Goal: Information Seeking & Learning: Find specific fact

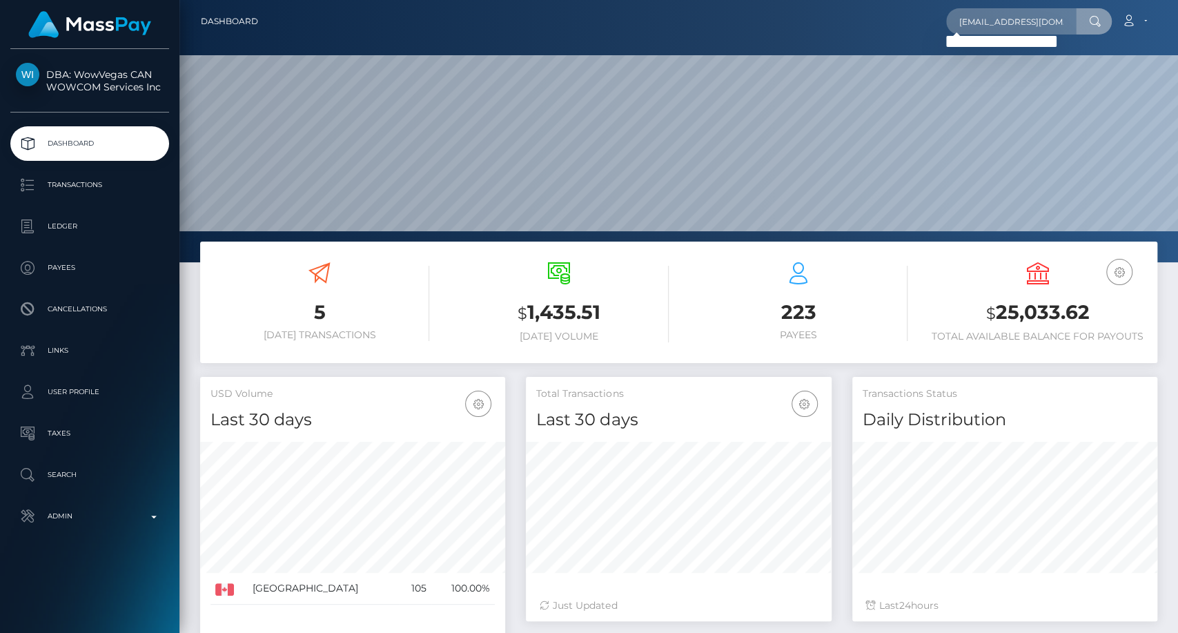
scroll to position [244, 305]
click at [1005, 23] on input "suzet.oliva1@icloud.com" at bounding box center [1011, 21] width 130 height 26
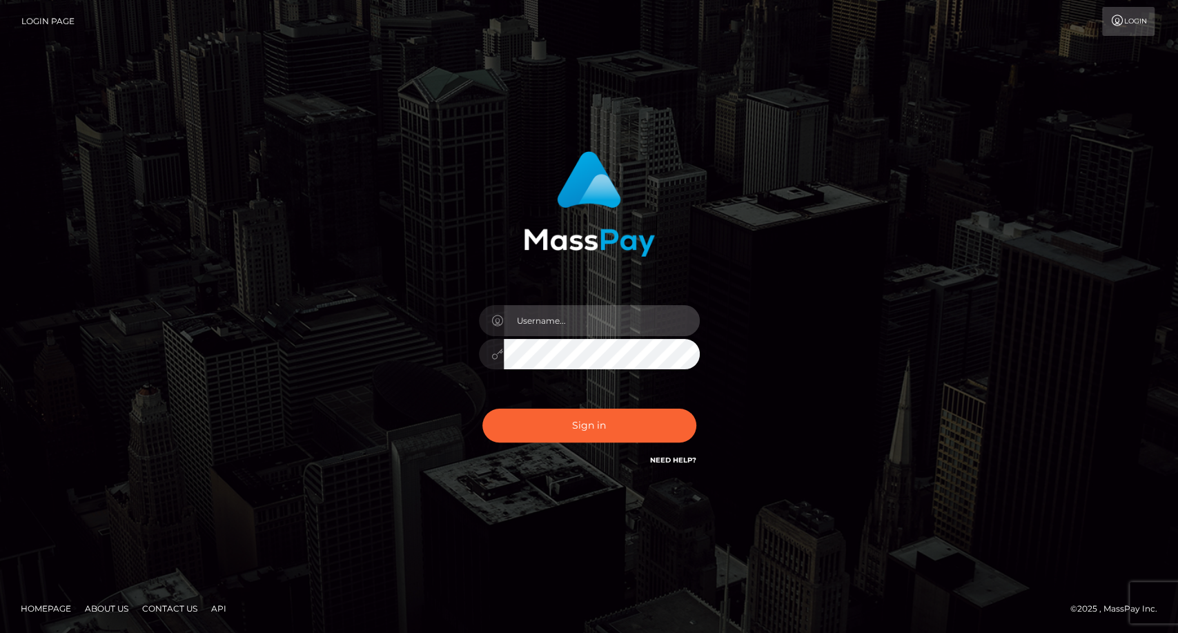
type input "carolina"
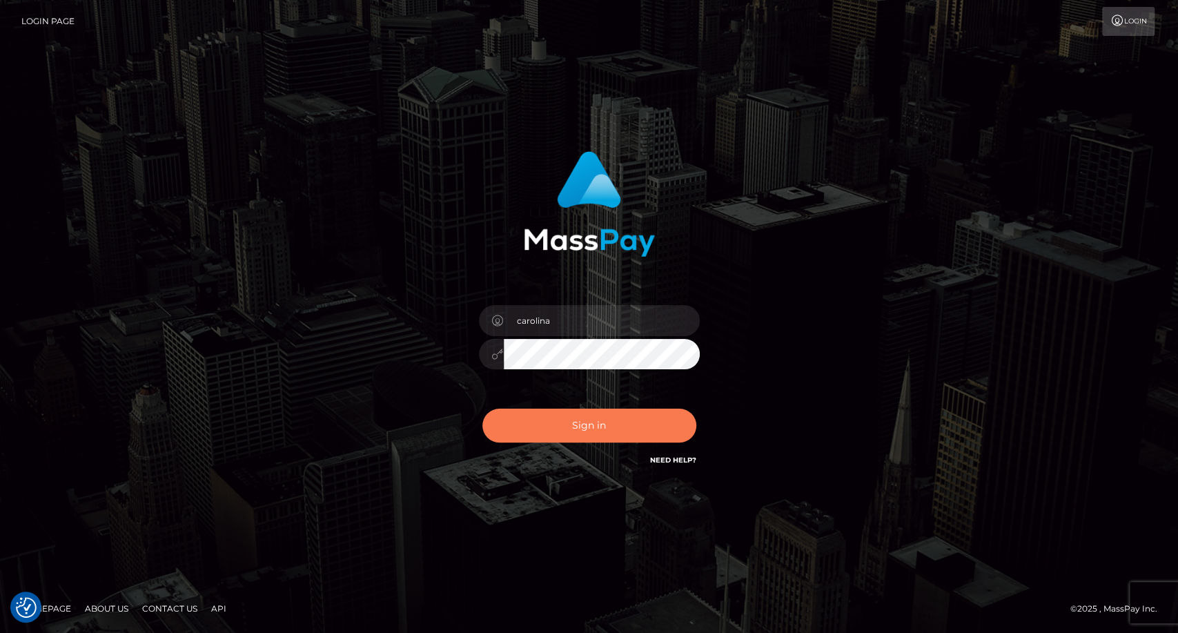
click at [636, 415] on button "Sign in" at bounding box center [589, 426] width 214 height 34
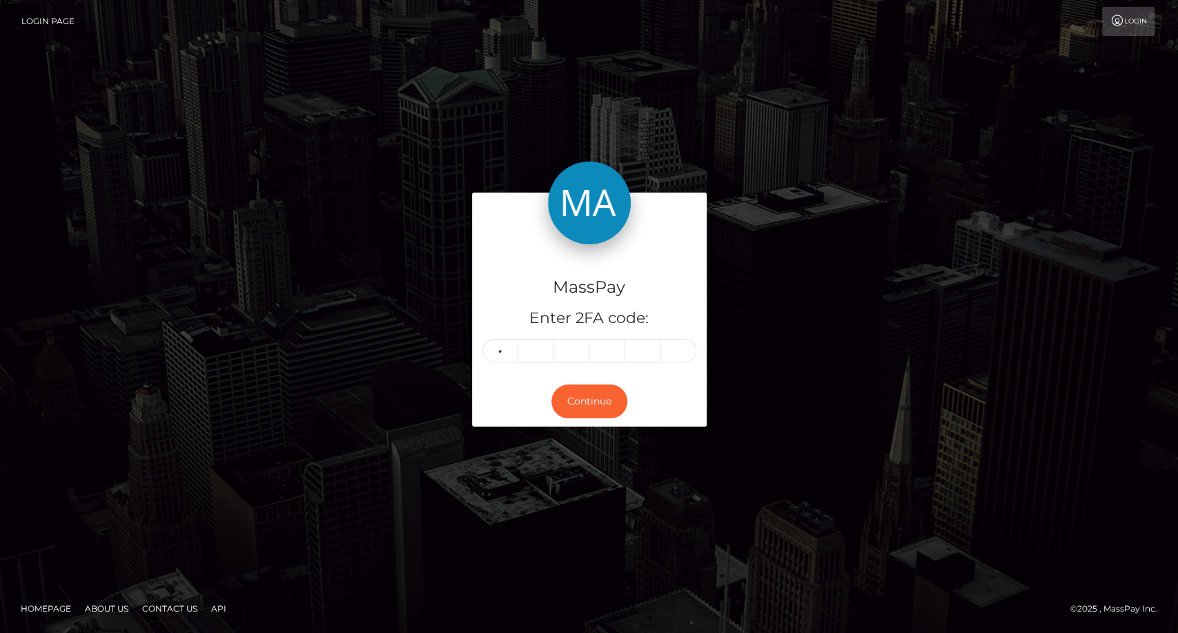
type input "7"
type input "1"
type input "0"
type input "7"
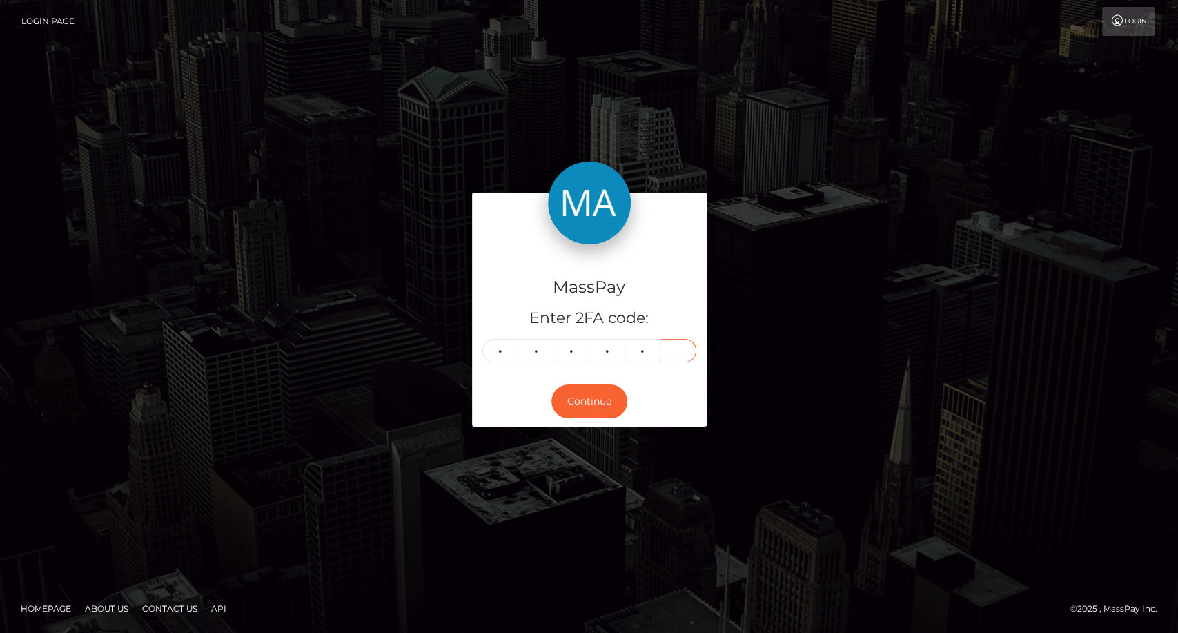
type input "5"
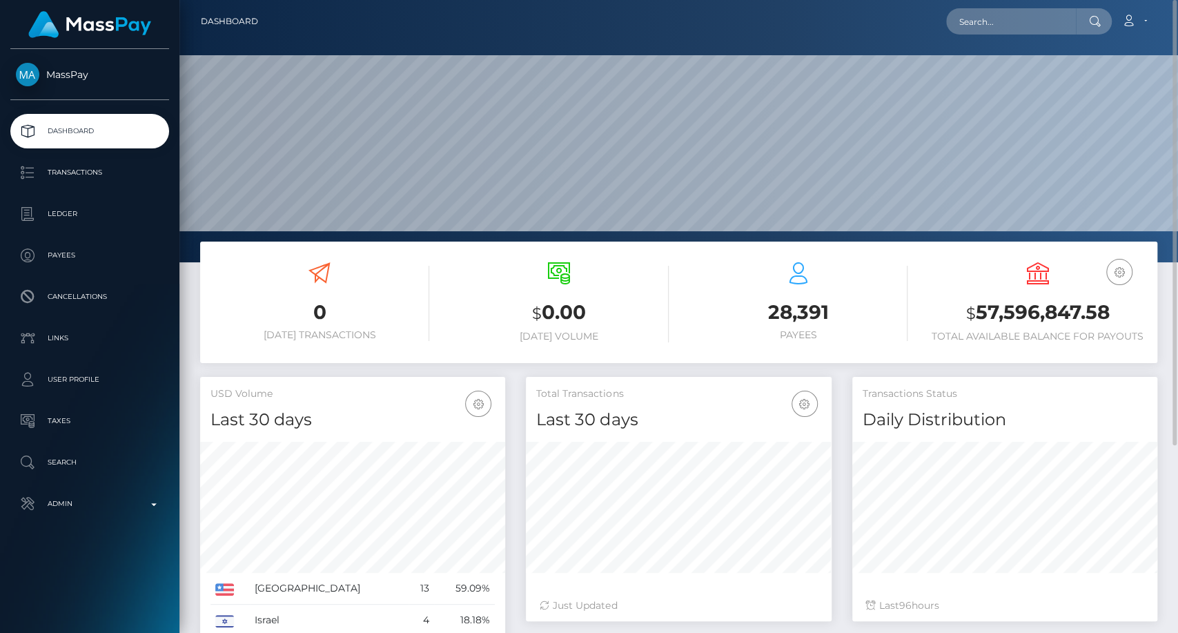
scroll to position [244, 305]
click at [1006, 24] on input "text" at bounding box center [1011, 21] width 130 height 26
paste input "meloalissa3@gmail.com"
type input "meloalissa3@gmail.com"
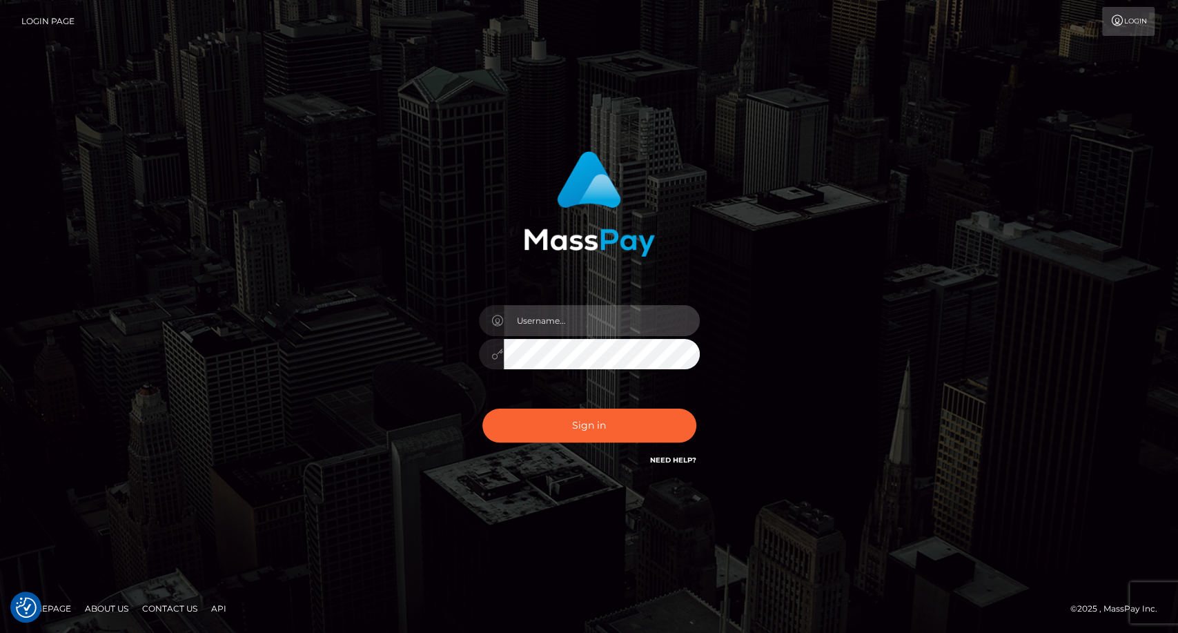
type input "carolina"
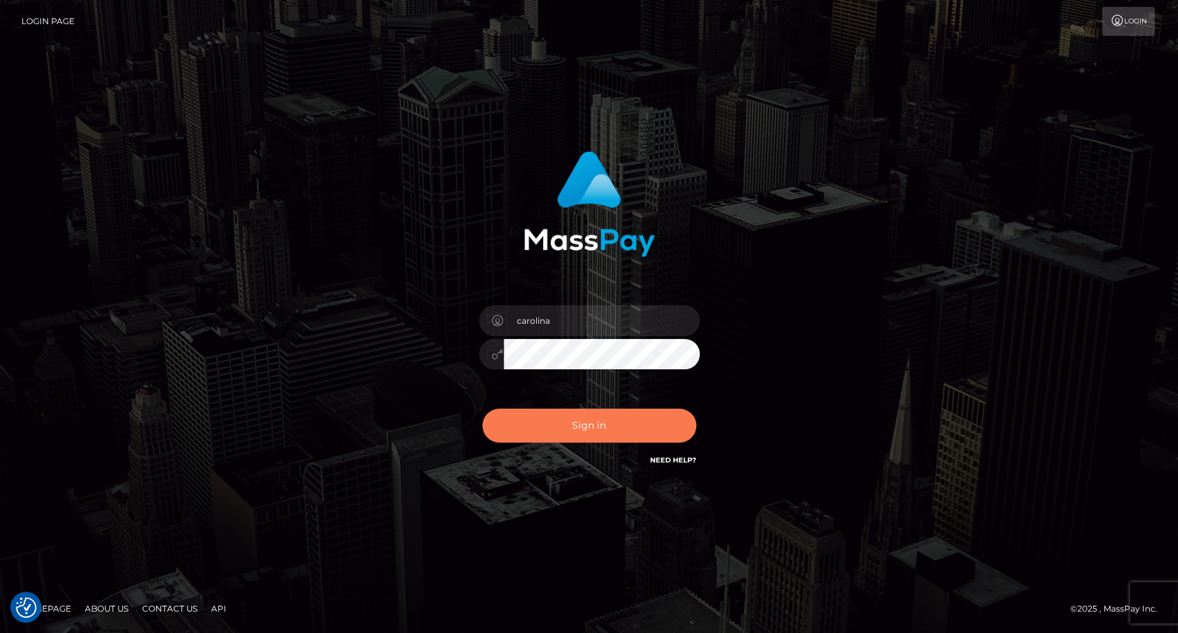
click at [569, 420] on button "Sign in" at bounding box center [589, 426] width 214 height 34
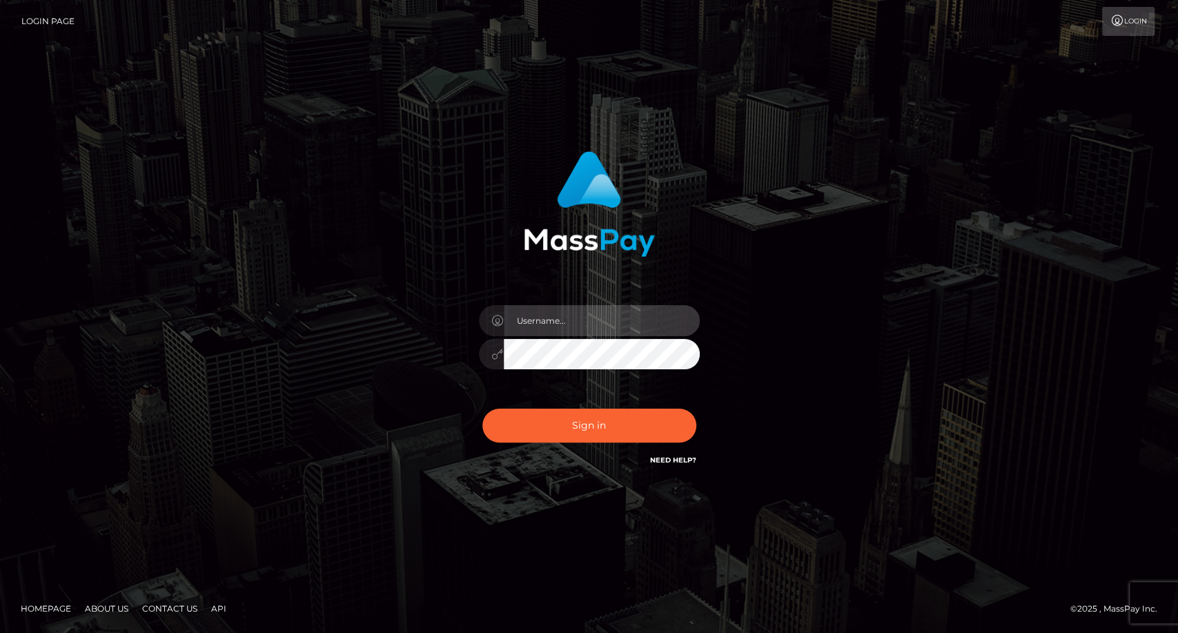
type input "carolina"
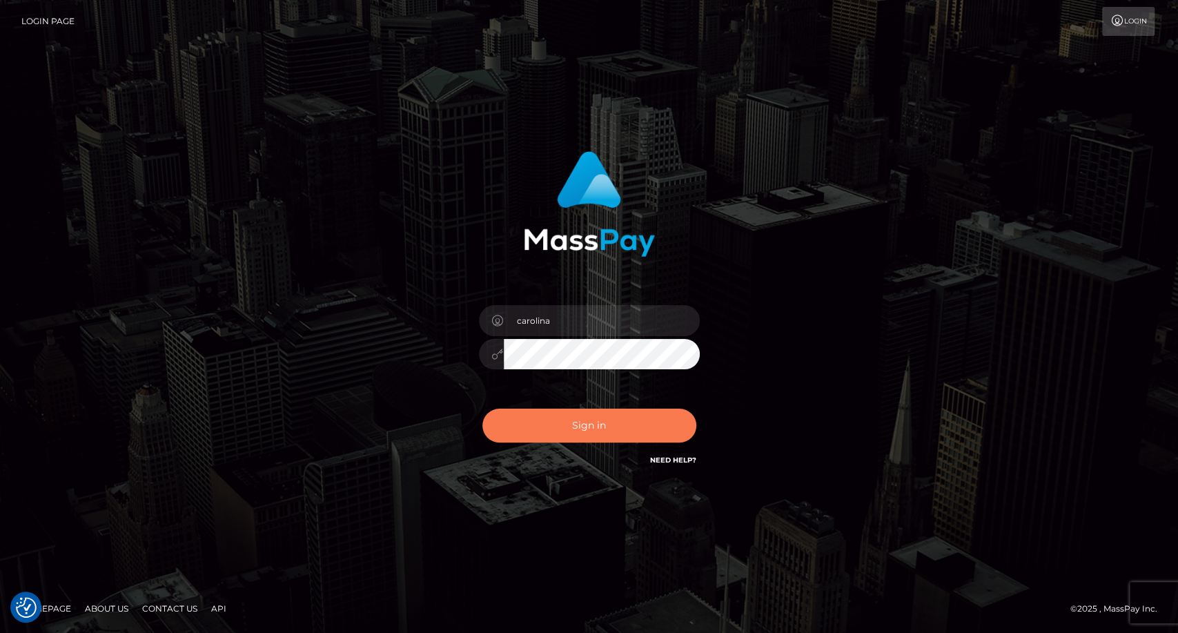
click at [613, 435] on button "Sign in" at bounding box center [589, 426] width 214 height 34
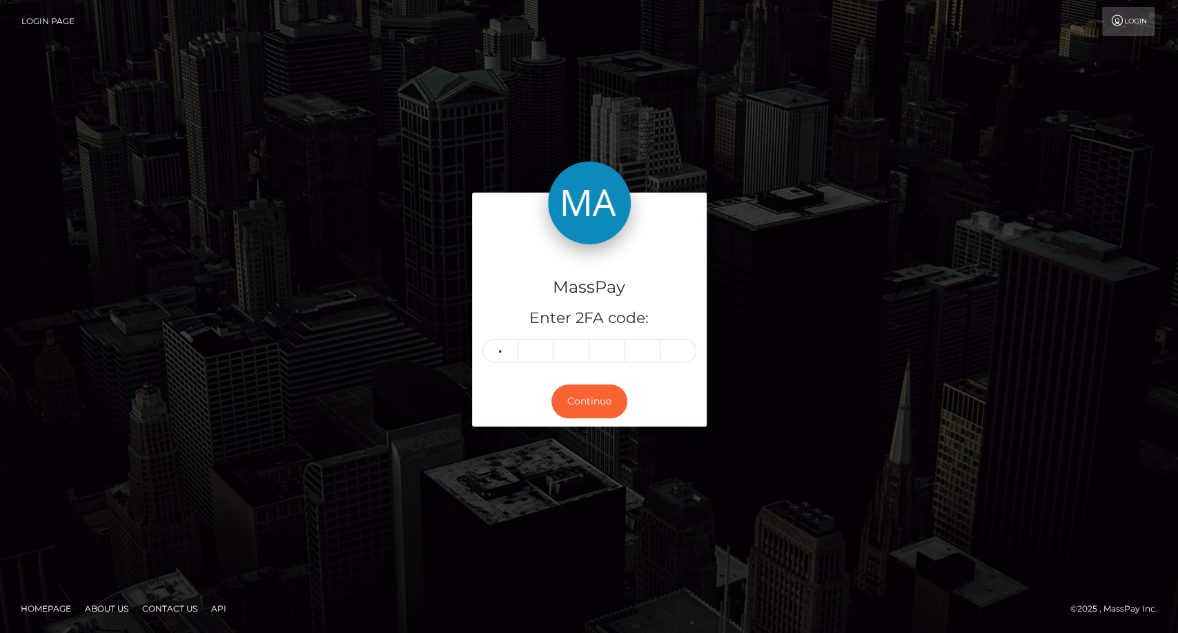
type input "9"
type input "0"
type input "4"
type input "6"
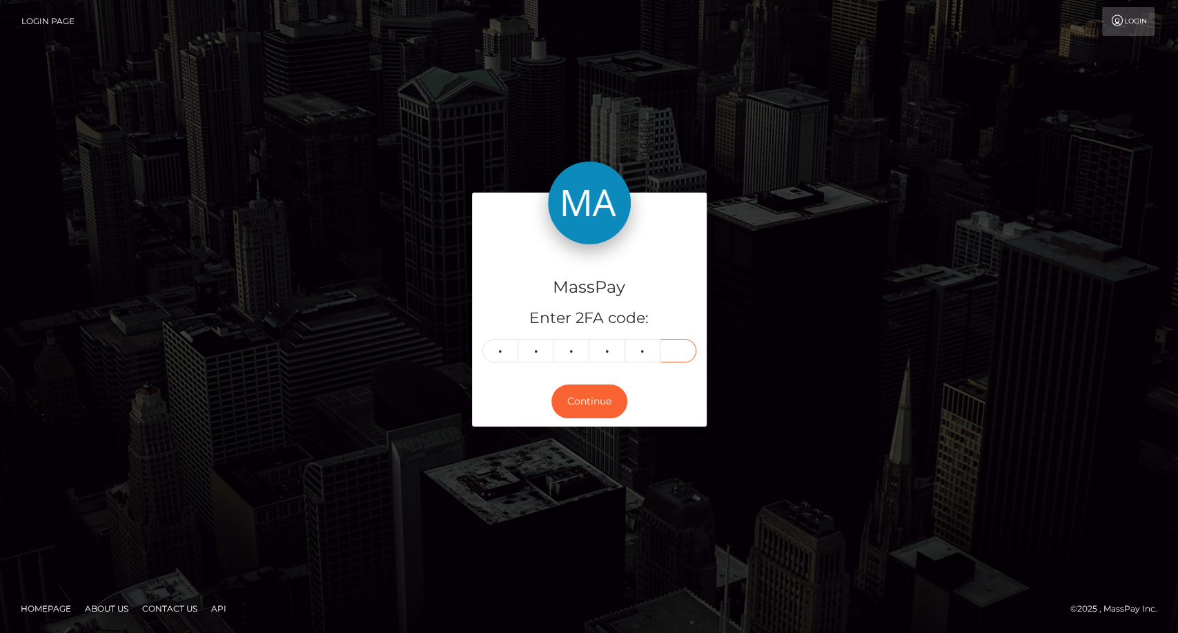
type input "6"
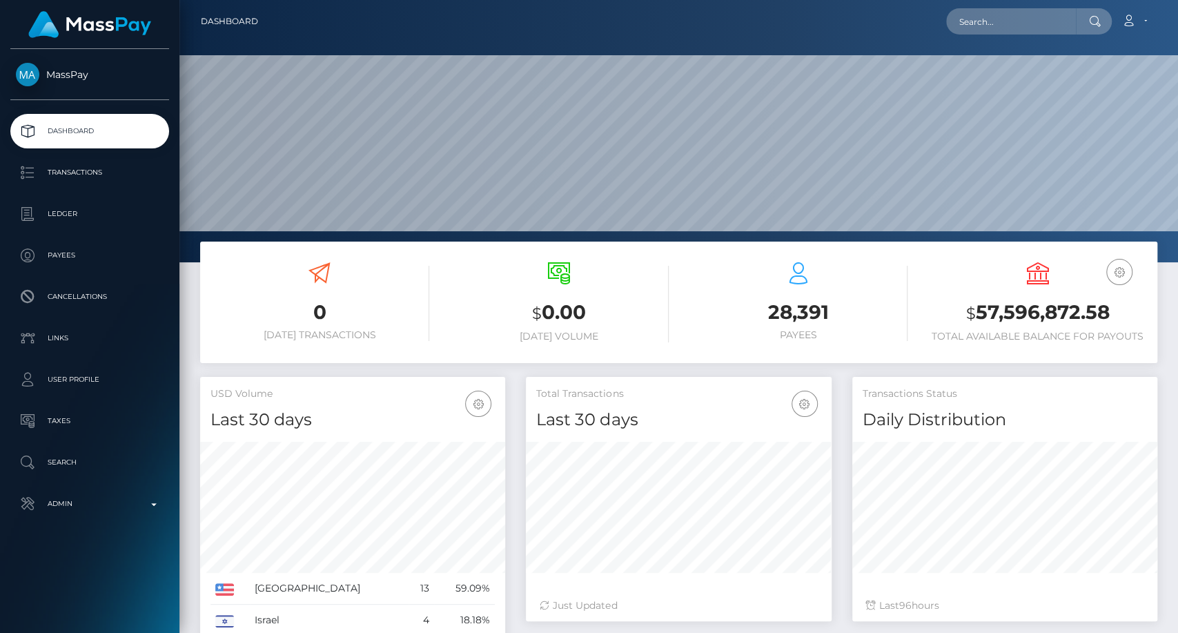
scroll to position [244, 305]
click at [996, 21] on input "text" at bounding box center [1011, 21] width 130 height 26
paste input "[PERSON_NAME][EMAIL_ADDRESS][DOMAIN_NAME]"
type input "[PERSON_NAME][EMAIL_ADDRESS][DOMAIN_NAME]"
click at [1005, 30] on input "[PERSON_NAME][EMAIL_ADDRESS][DOMAIN_NAME]" at bounding box center [1011, 21] width 130 height 26
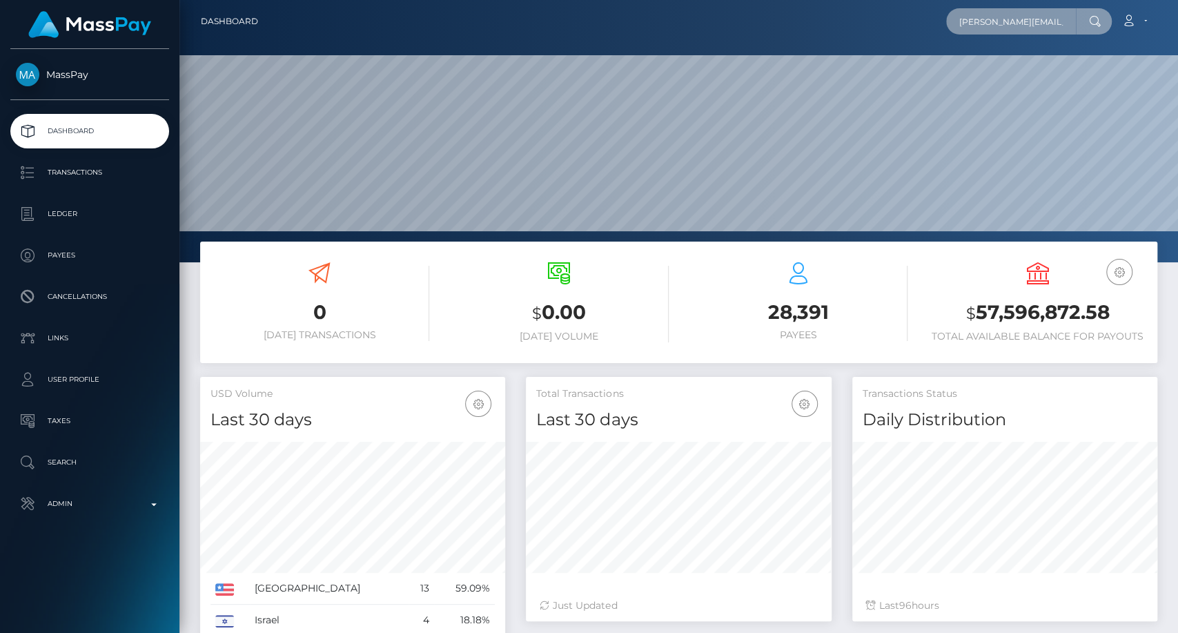
click at [1005, 30] on input "[PERSON_NAME][EMAIL_ADDRESS][DOMAIN_NAME]" at bounding box center [1011, 21] width 130 height 26
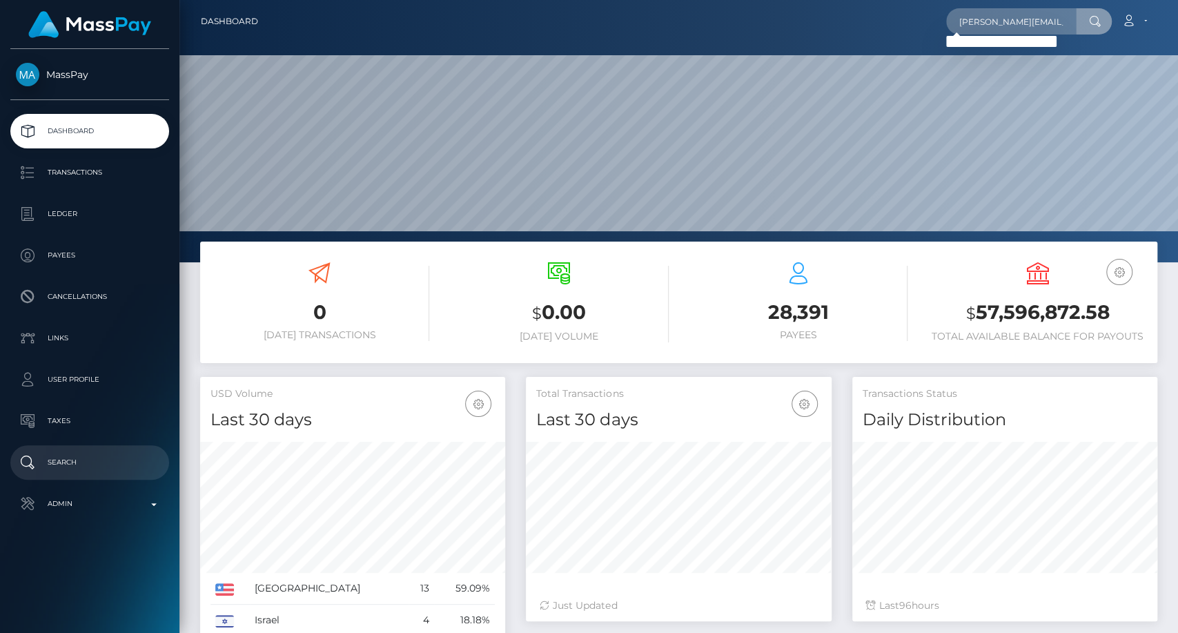
click at [91, 464] on p "Search" at bounding box center [90, 462] width 148 height 21
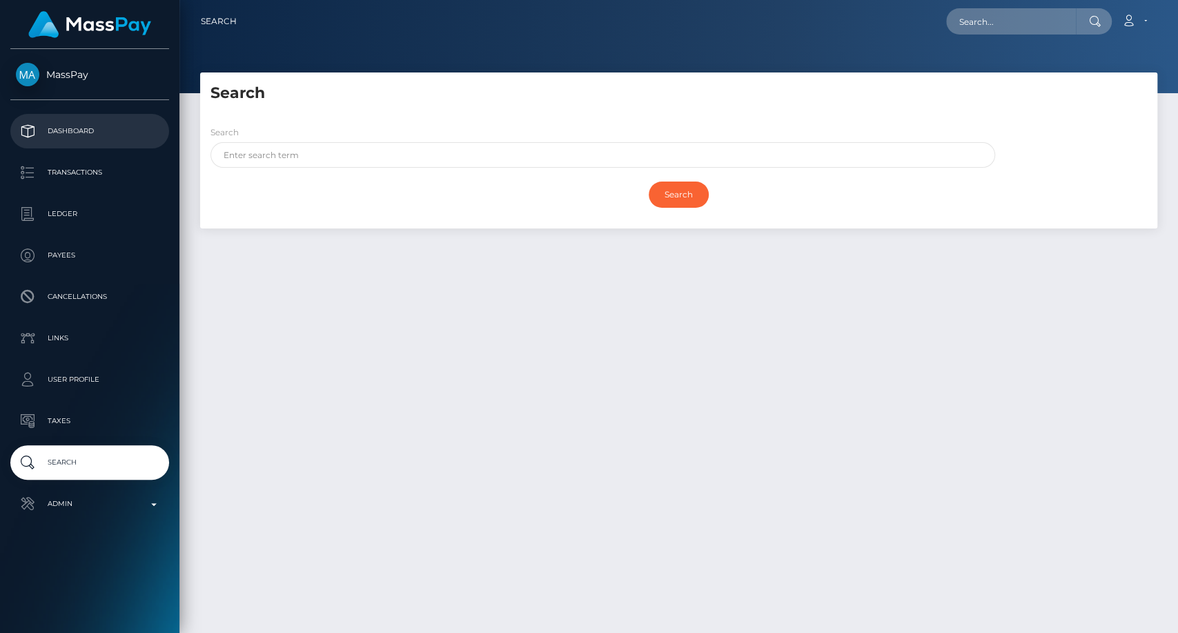
drag, startPoint x: 79, startPoint y: 136, endPoint x: 333, endPoint y: 30, distance: 275.0
click at [79, 135] on p "Dashboard" at bounding box center [90, 131] width 148 height 21
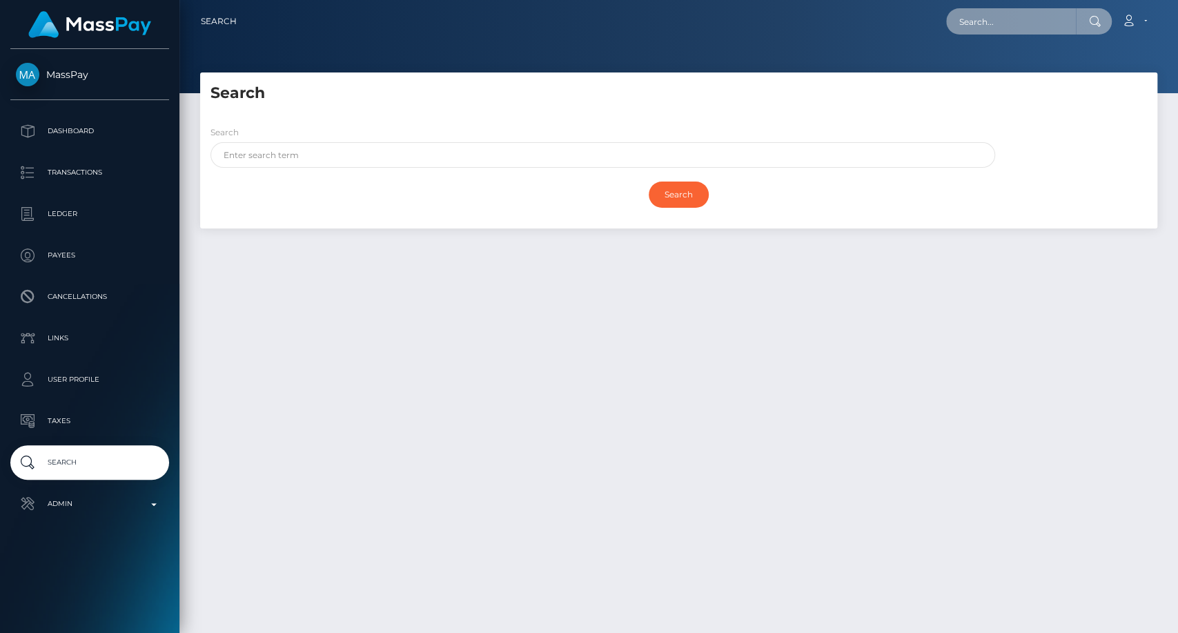
click at [992, 29] on input "text" at bounding box center [1011, 21] width 130 height 26
paste input "[PERSON_NAME][EMAIL_ADDRESS][DOMAIN_NAME]"
type input "[PERSON_NAME][EMAIL_ADDRESS][DOMAIN_NAME]"
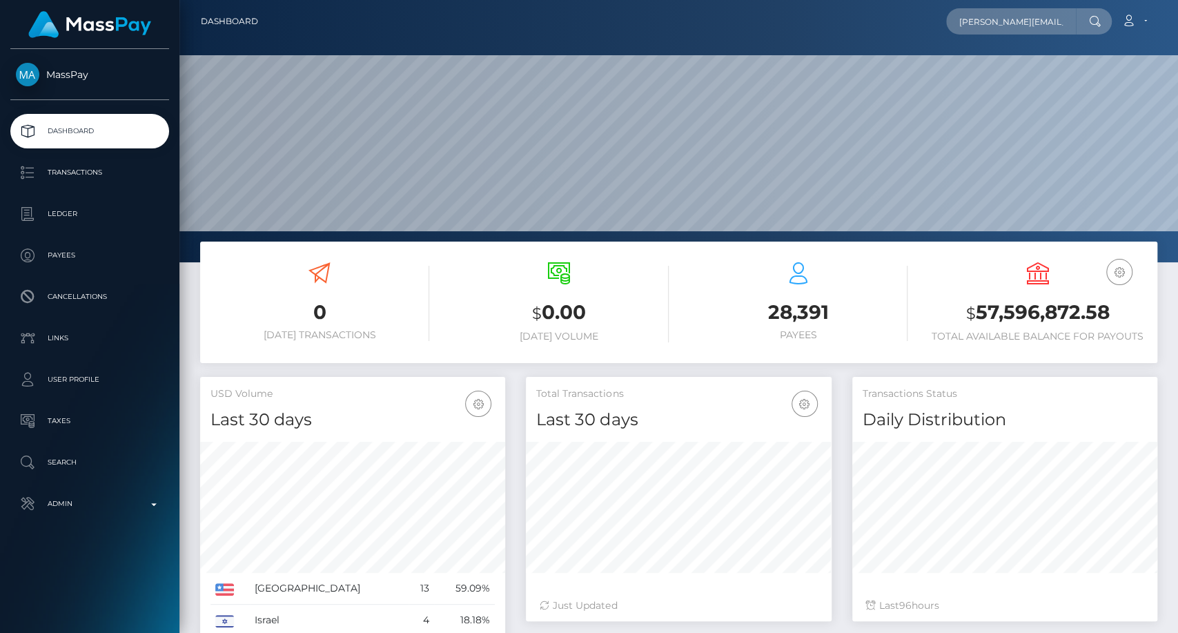
scroll to position [244, 305]
type input "izabela@throne.com"
click at [1101, 17] on div at bounding box center [1094, 21] width 36 height 26
click at [1061, 28] on input "izabela@throne.com" at bounding box center [1011, 21] width 130 height 26
click at [990, 20] on input "izabela@throne.com" at bounding box center [1011, 21] width 130 height 26
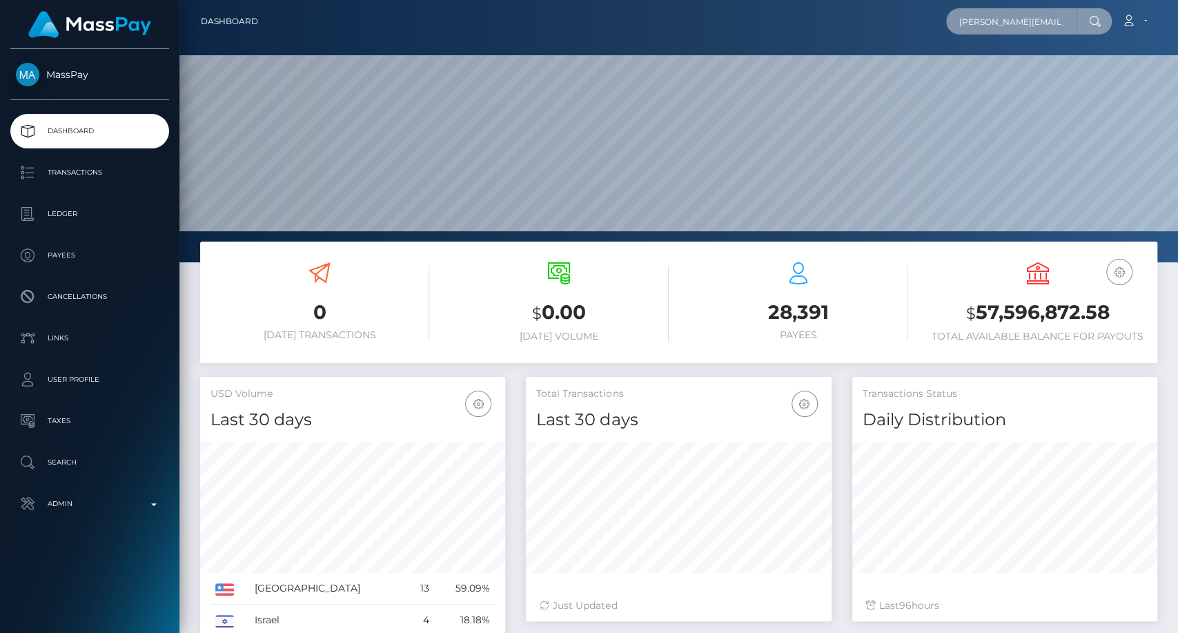
click at [990, 20] on input "izabela@throne.com" at bounding box center [1011, 21] width 130 height 26
click at [1012, 23] on input "izabela@throne.com" at bounding box center [1011, 21] width 130 height 26
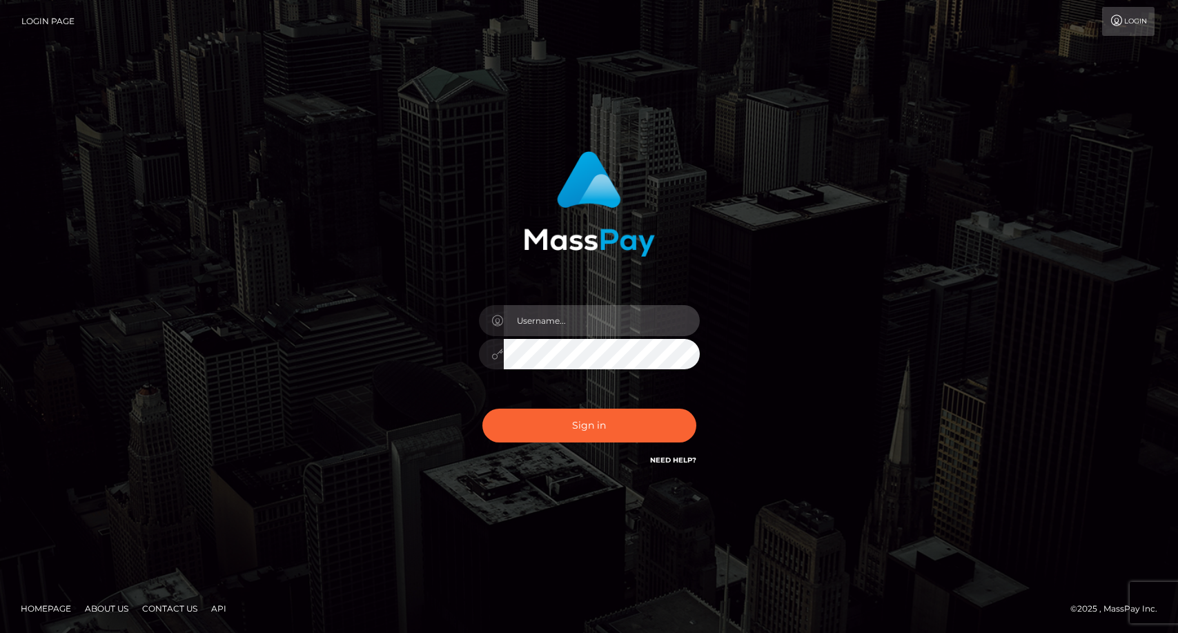
type input "carolina"
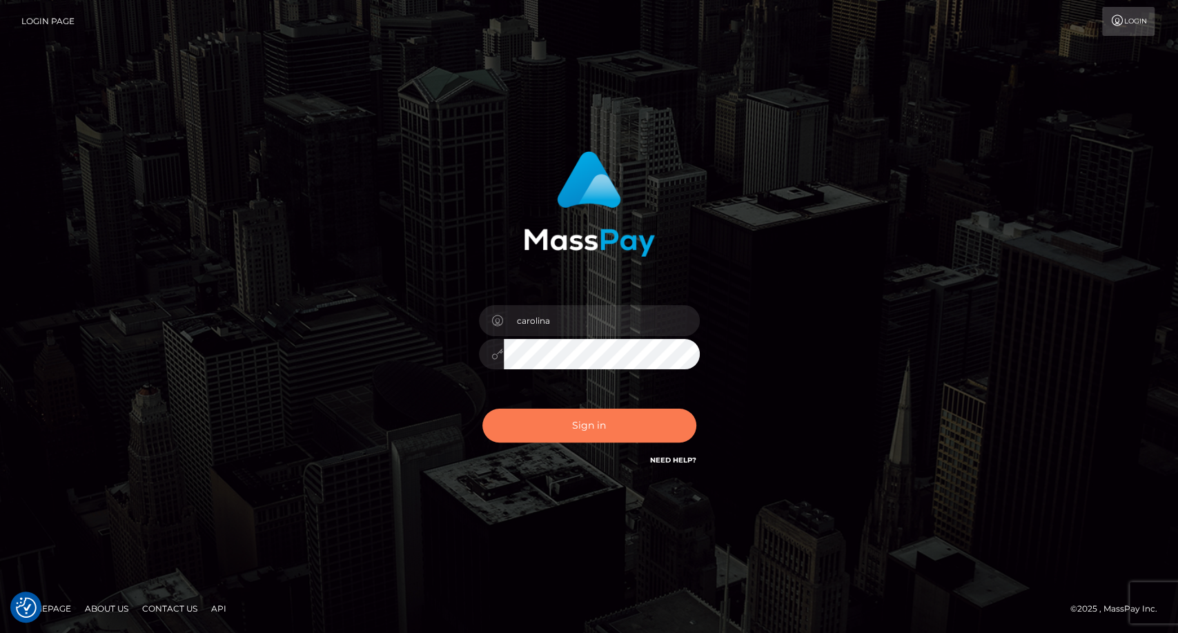
click at [582, 415] on button "Sign in" at bounding box center [589, 426] width 214 height 34
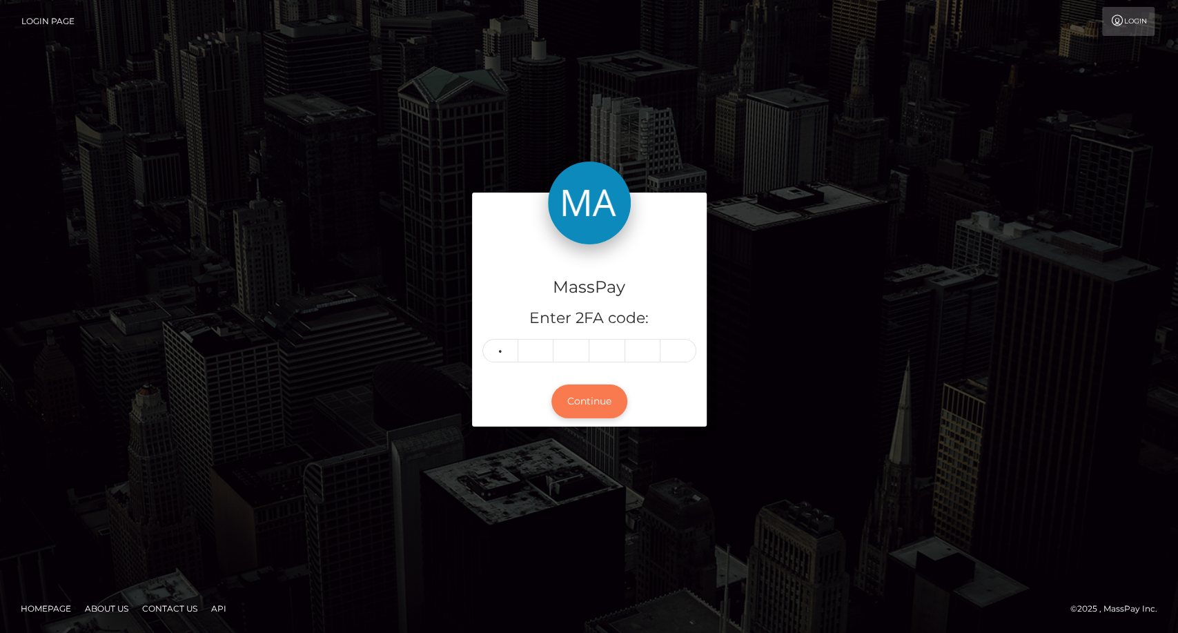
type input "7"
type input "9"
type input "3"
type input "8"
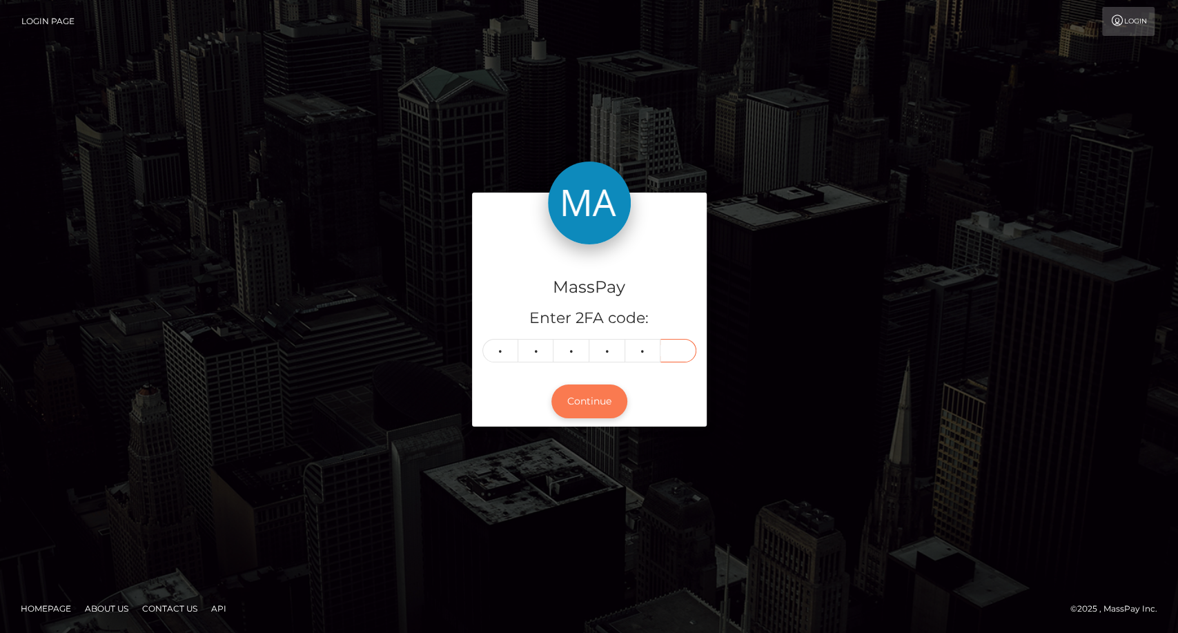
type input "8"
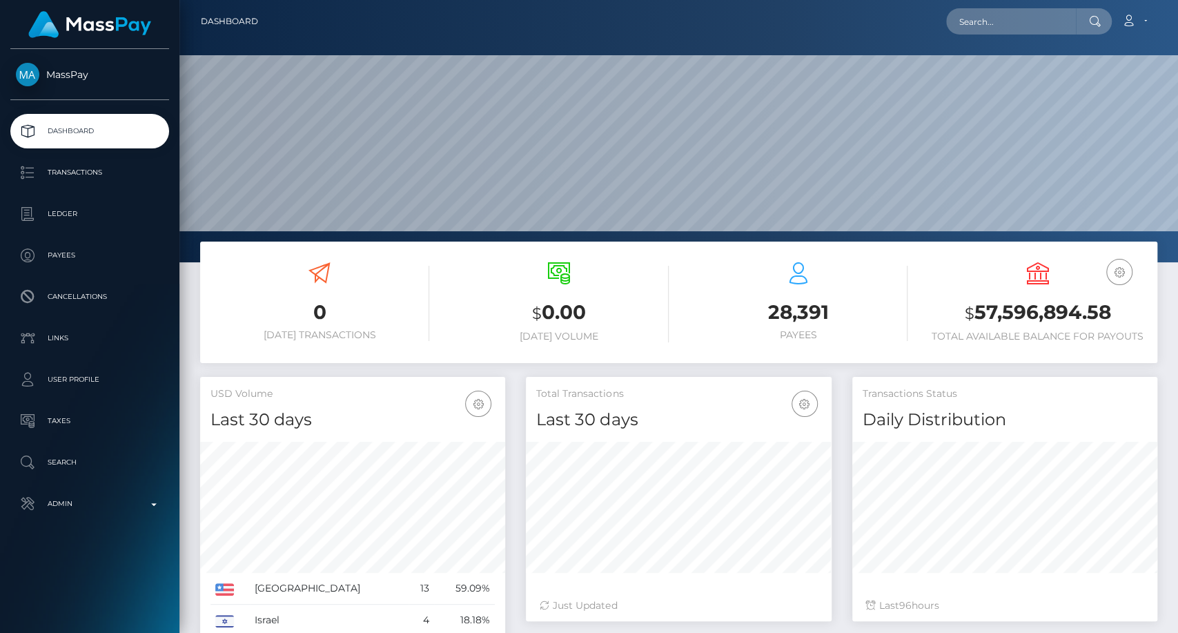
scroll to position [244, 305]
click at [1039, 20] on input "text" at bounding box center [1011, 21] width 130 height 26
paste input "[EMAIL_ADDRESS][DOMAIN_NAME]"
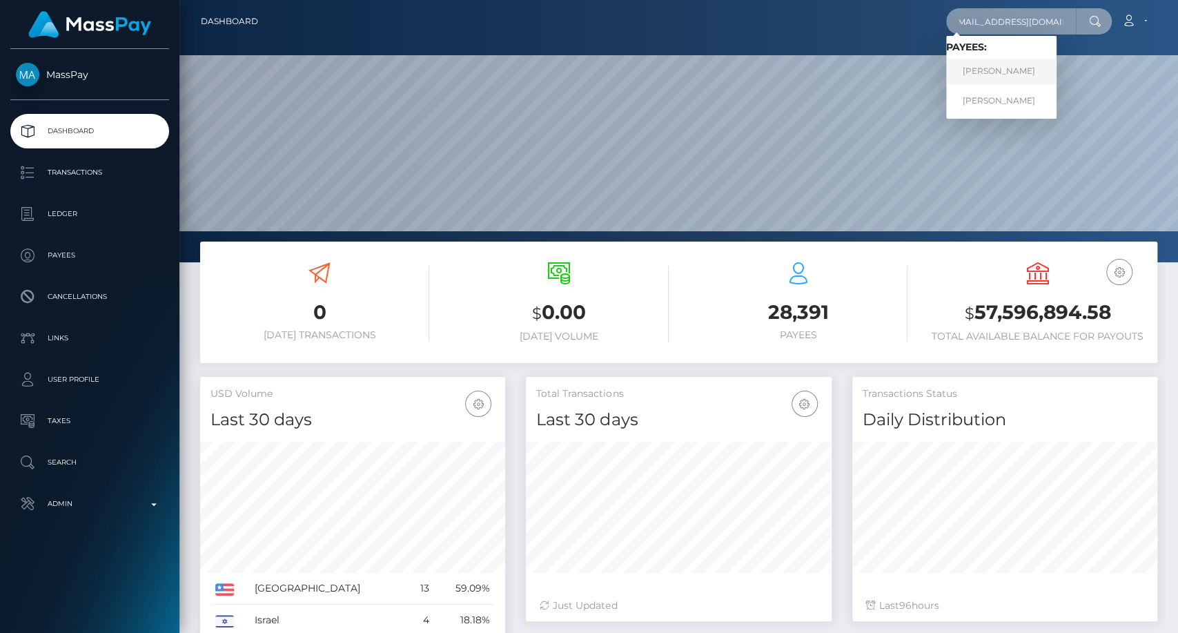
type input "[EMAIL_ADDRESS][DOMAIN_NAME]"
click at [1030, 70] on link "CECILY ERIN DEMILLE" at bounding box center [1001, 72] width 110 height 26
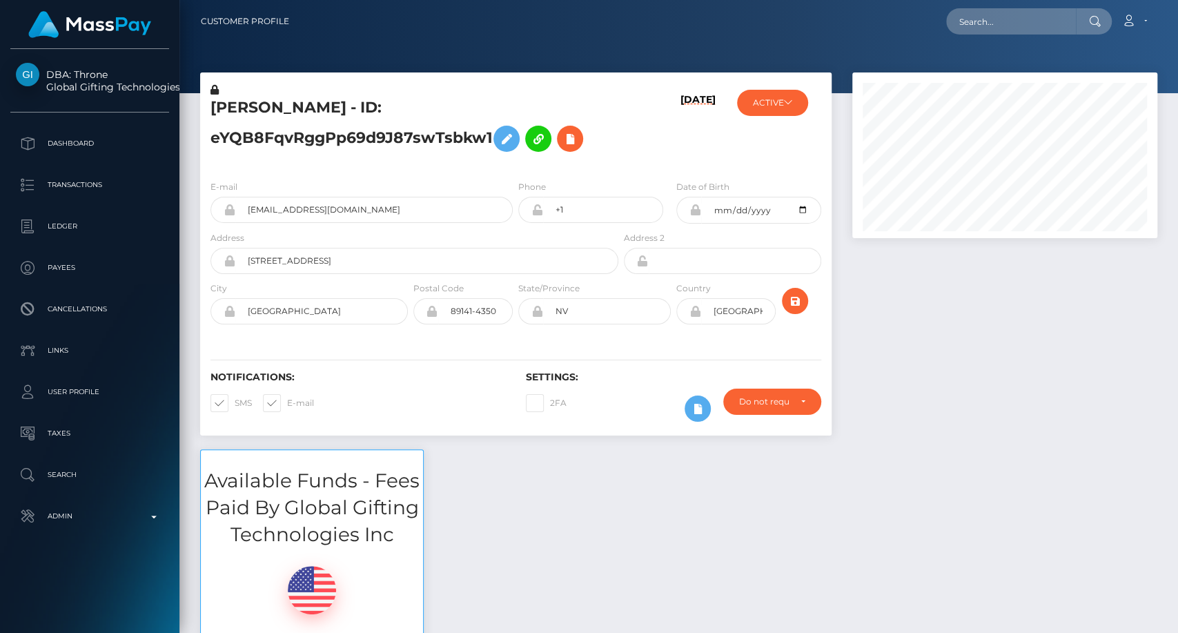
scroll to position [166, 305]
drag, startPoint x: 213, startPoint y: 106, endPoint x: 265, endPoint y: 110, distance: 52.6
click at [265, 110] on h5 "[PERSON_NAME] - ID: eYQB8FqvRggPp69d9J87swTsbkw1" at bounding box center [410, 127] width 400 height 61
copy h5 "[PERSON_NAME]"
